Goal: Information Seeking & Learning: Learn about a topic

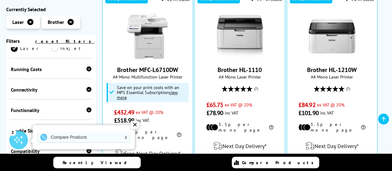
scroll to position [171, 0]
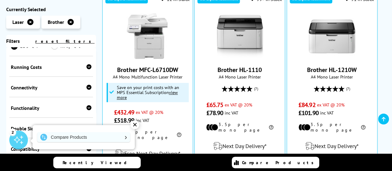
click at [87, 68] on icon at bounding box center [88, 66] width 5 height 5
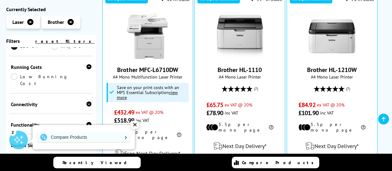
click at [40, 78] on link "Low Running Cost" at bounding box center [51, 80] width 81 height 14
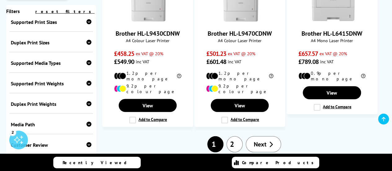
scroll to position [865, 0]
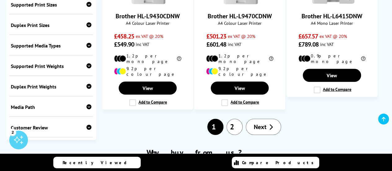
click at [261, 123] on span "Next" at bounding box center [260, 127] width 13 height 8
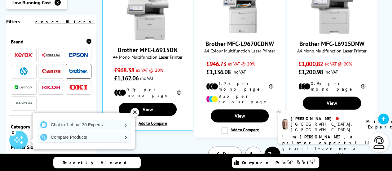
scroll to position [449, 0]
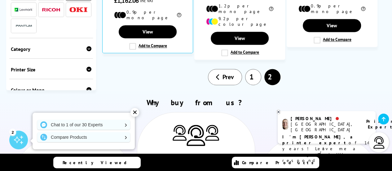
click at [253, 69] on link "1" at bounding box center [253, 77] width 16 height 16
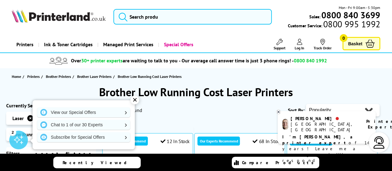
click at [135, 101] on div "✕" at bounding box center [134, 99] width 9 height 9
